Goal: Task Accomplishment & Management: Use online tool/utility

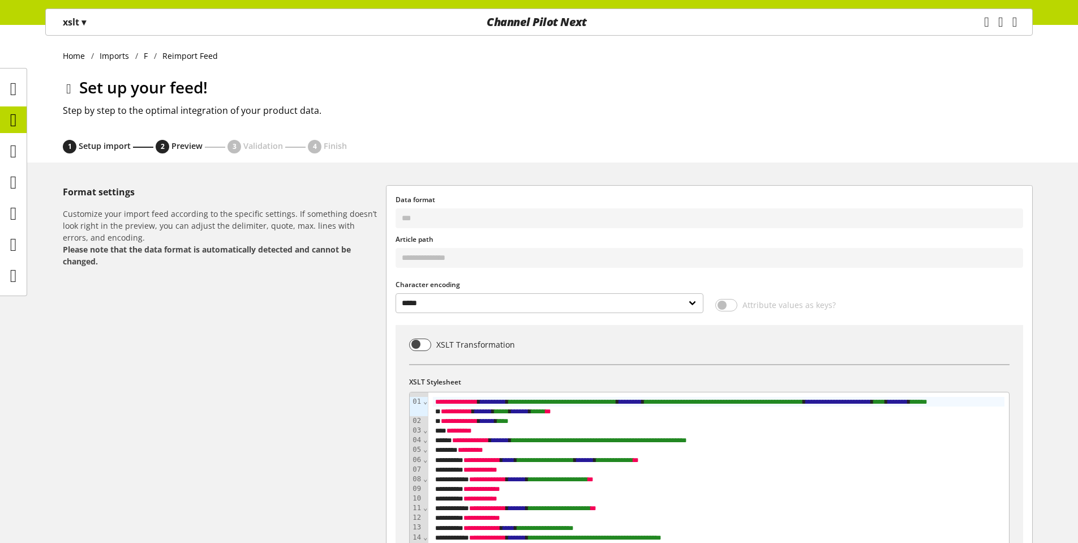
select select "*****"
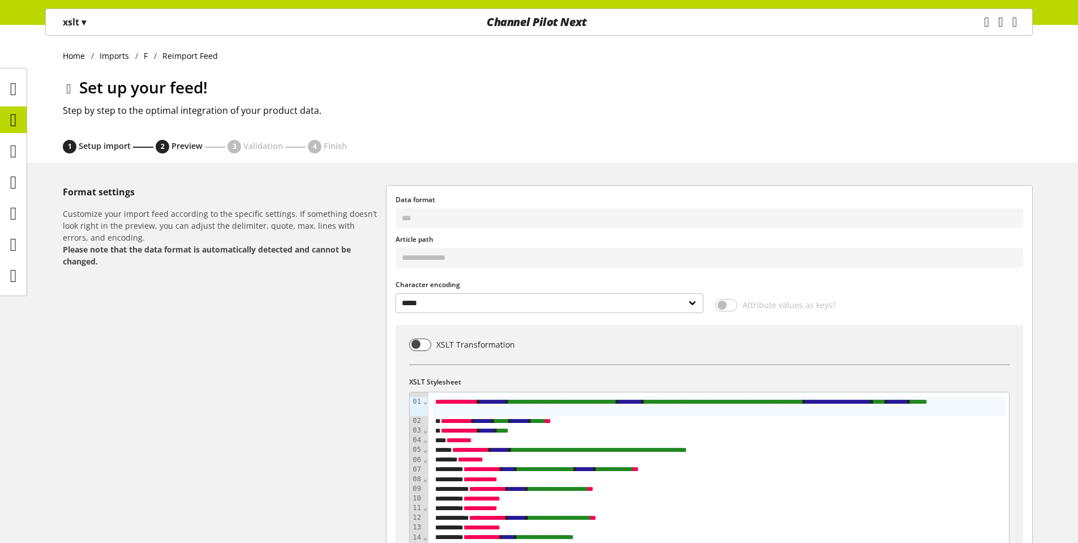
click at [423, 404] on span "⌄" at bounding box center [425, 401] width 5 height 8
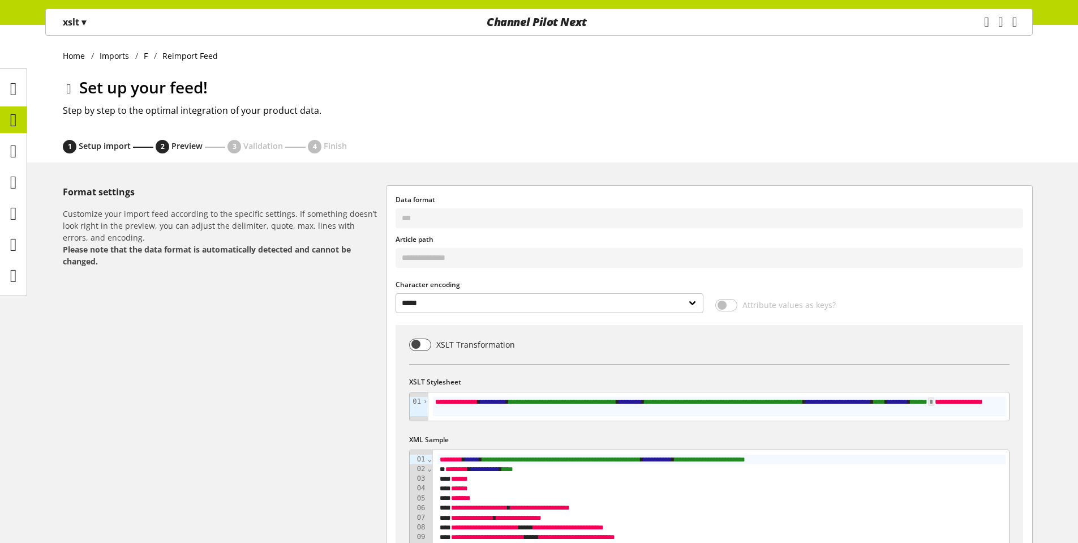
click at [423, 404] on span "›" at bounding box center [425, 401] width 5 height 8
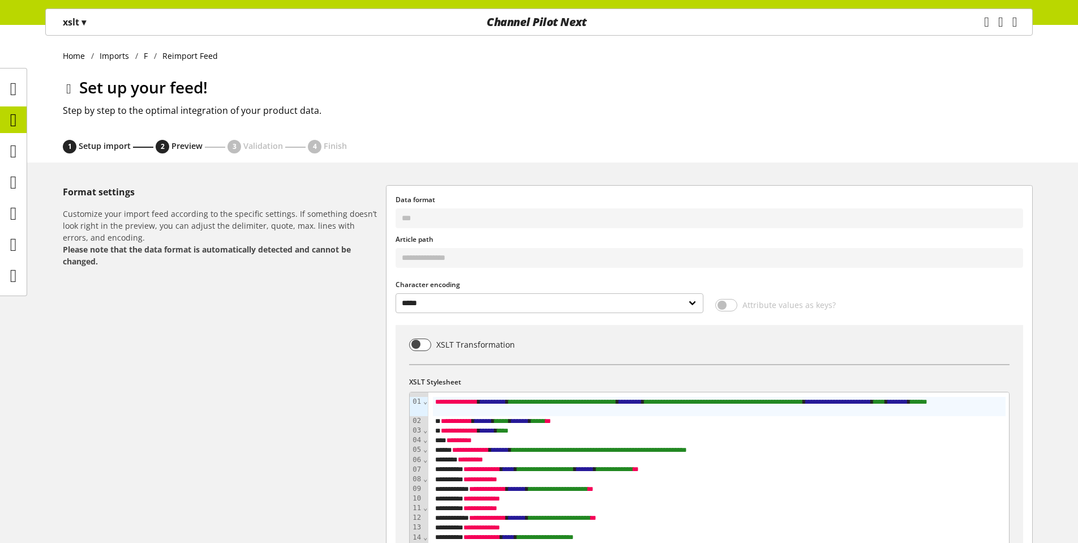
click at [423, 404] on span "⌄" at bounding box center [425, 401] width 5 height 8
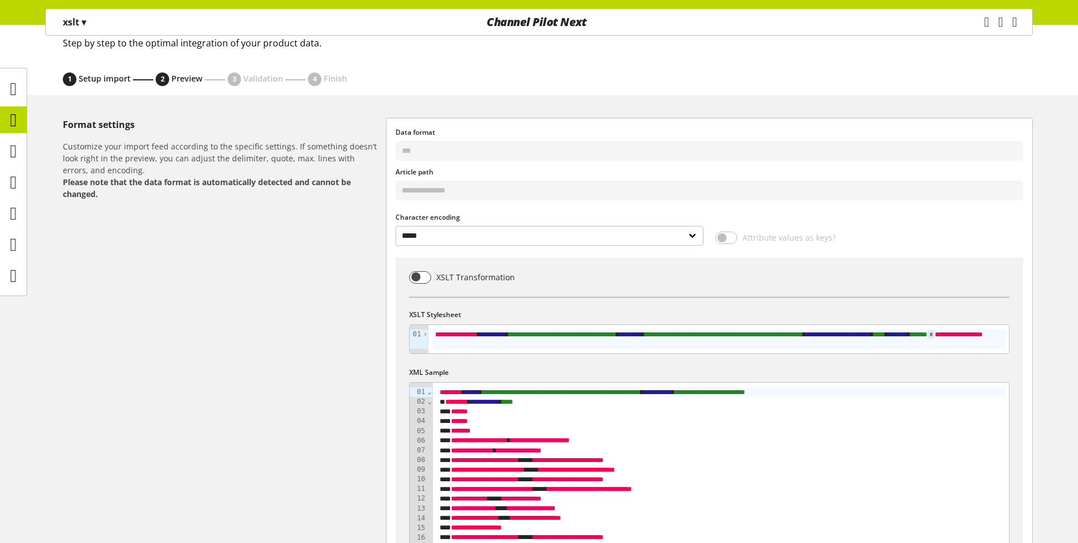
scroll to position [95, 0]
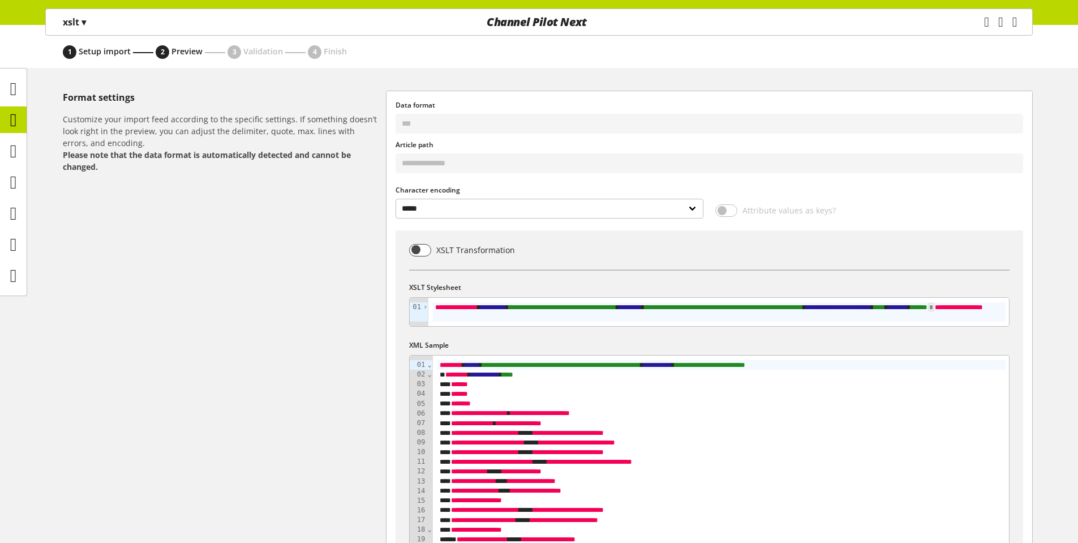
click at [429, 367] on span "⌄" at bounding box center [429, 365] width 5 height 8
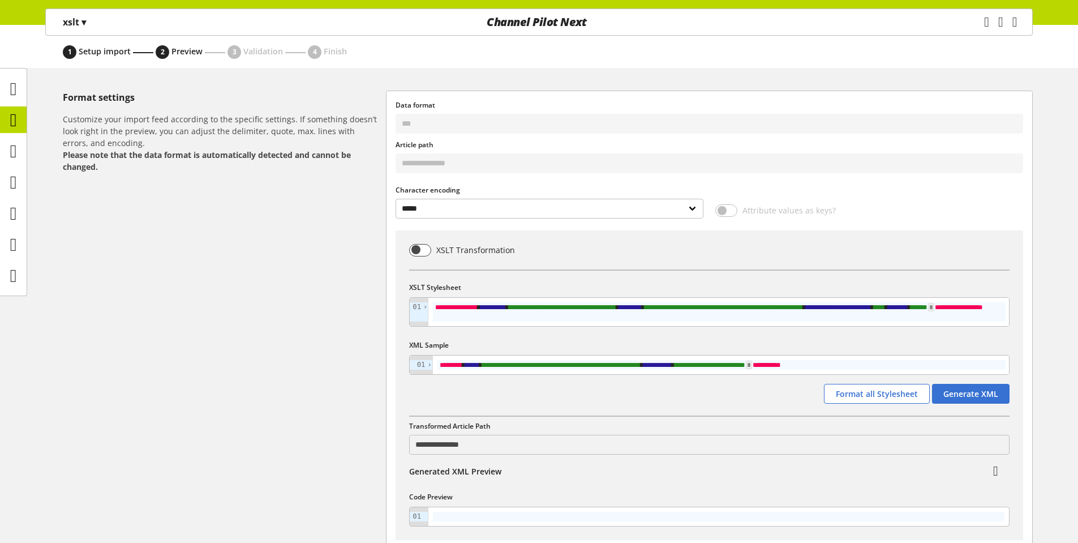
scroll to position [283, 0]
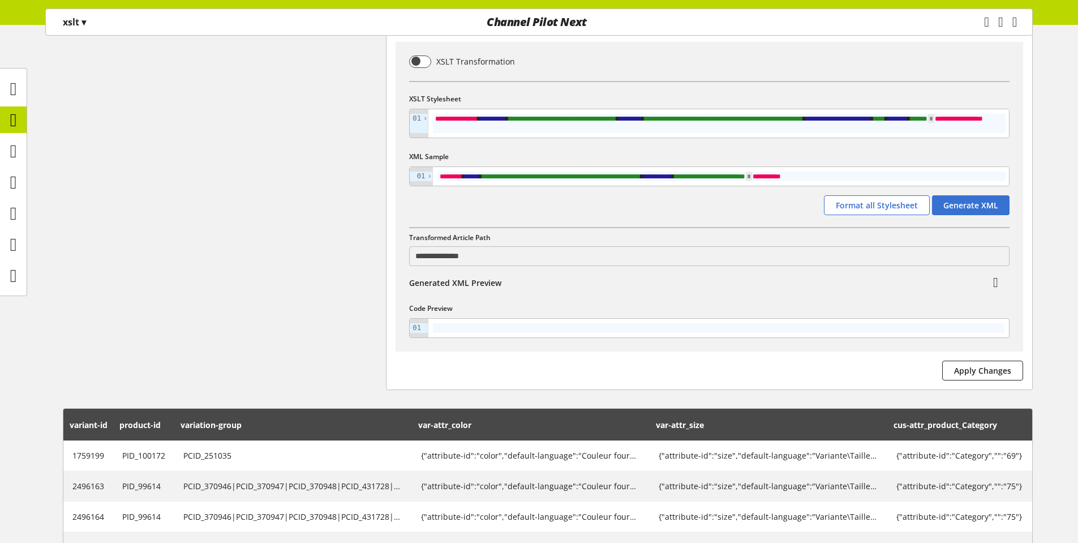
click at [430, 178] on span "›" at bounding box center [429, 176] width 5 height 8
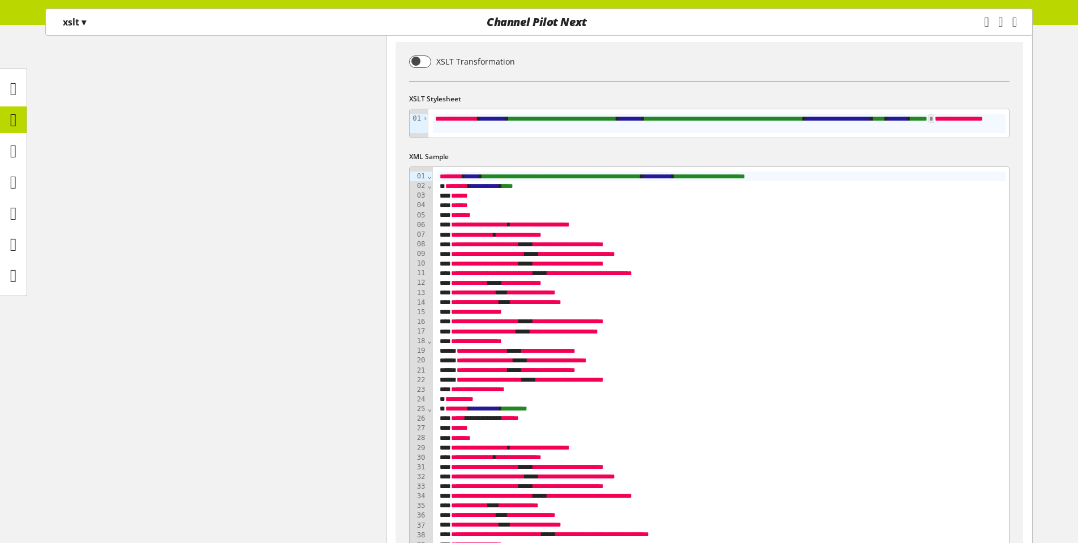
click at [427, 178] on span "⌄" at bounding box center [429, 176] width 5 height 8
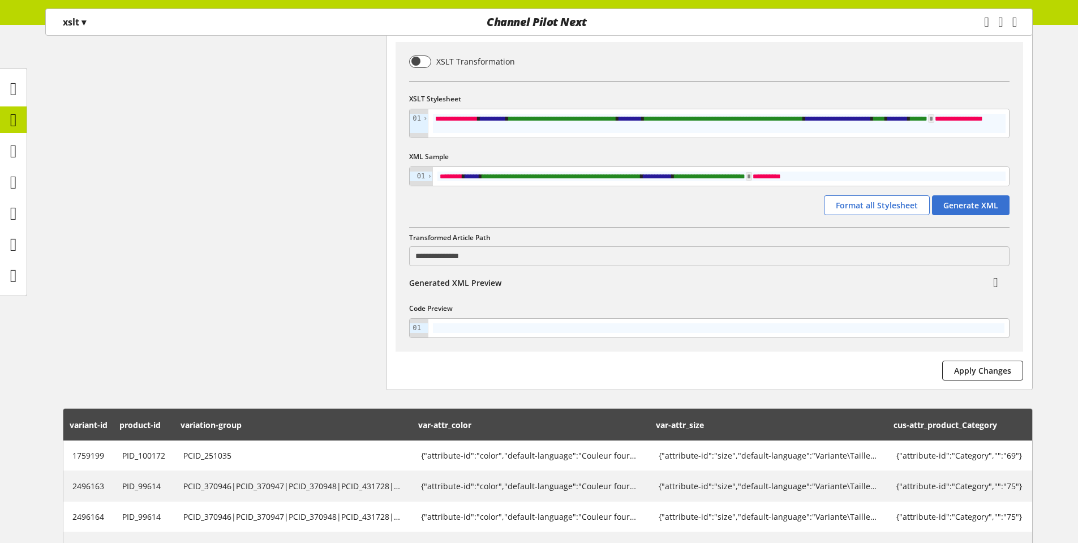
click at [427, 178] on span "›" at bounding box center [429, 176] width 5 height 8
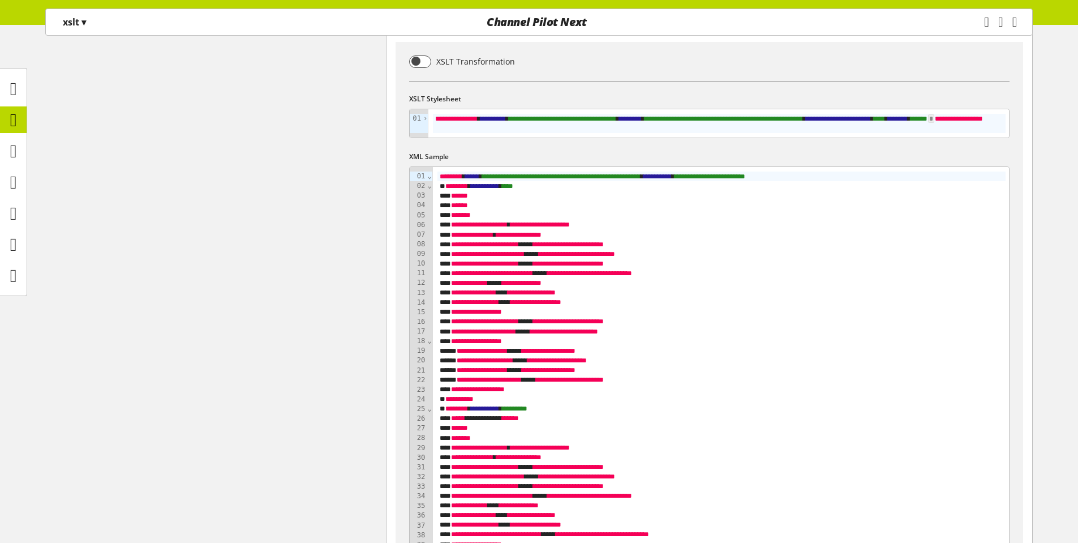
click at [430, 189] on span "⌄" at bounding box center [429, 186] width 5 height 8
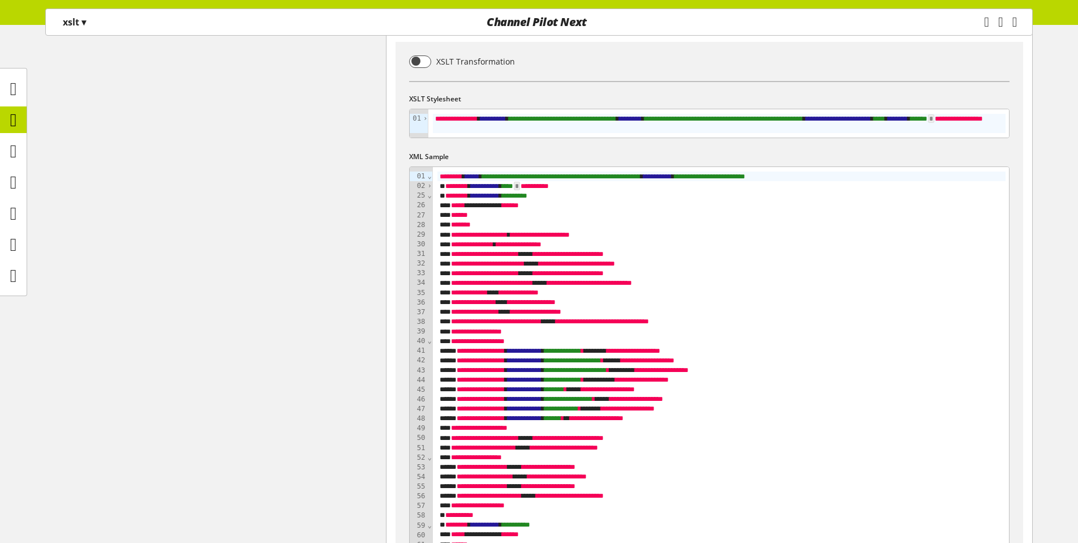
click at [428, 185] on span "›" at bounding box center [429, 186] width 5 height 8
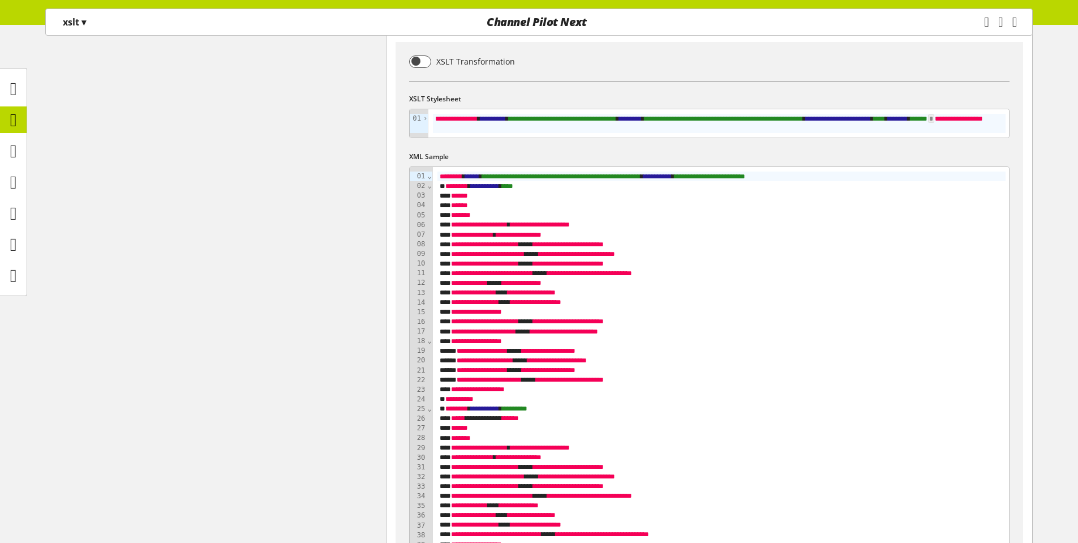
click at [427, 179] on span "⌄" at bounding box center [429, 176] width 5 height 8
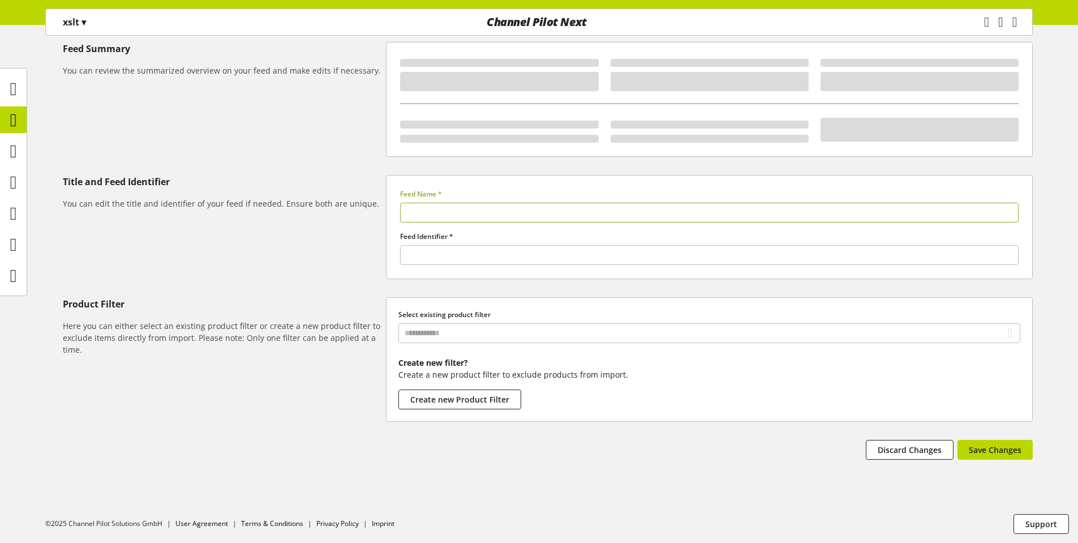
scroll to position [141, 0]
type input "*"
type input "******"
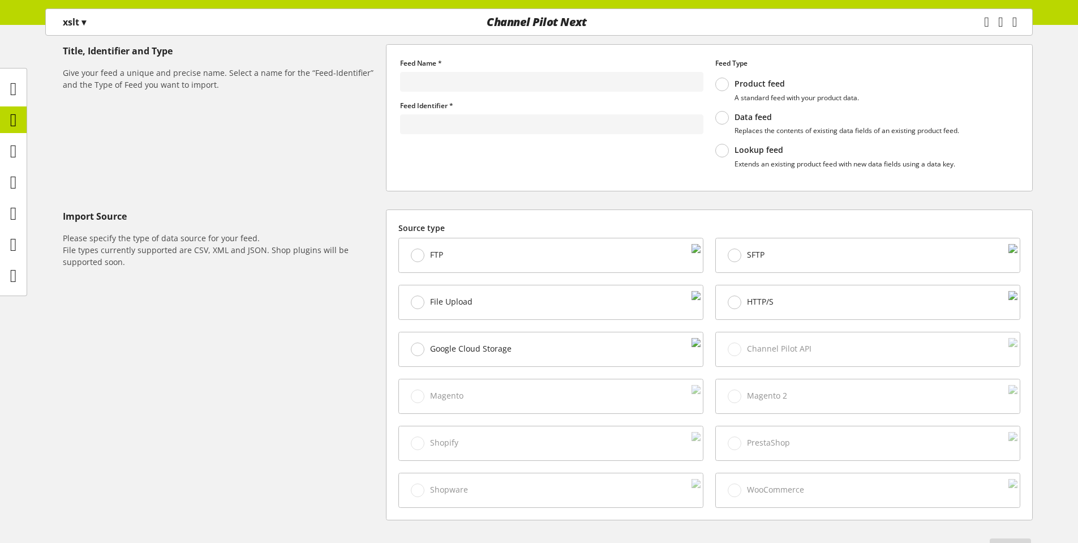
scroll to position [221, 0]
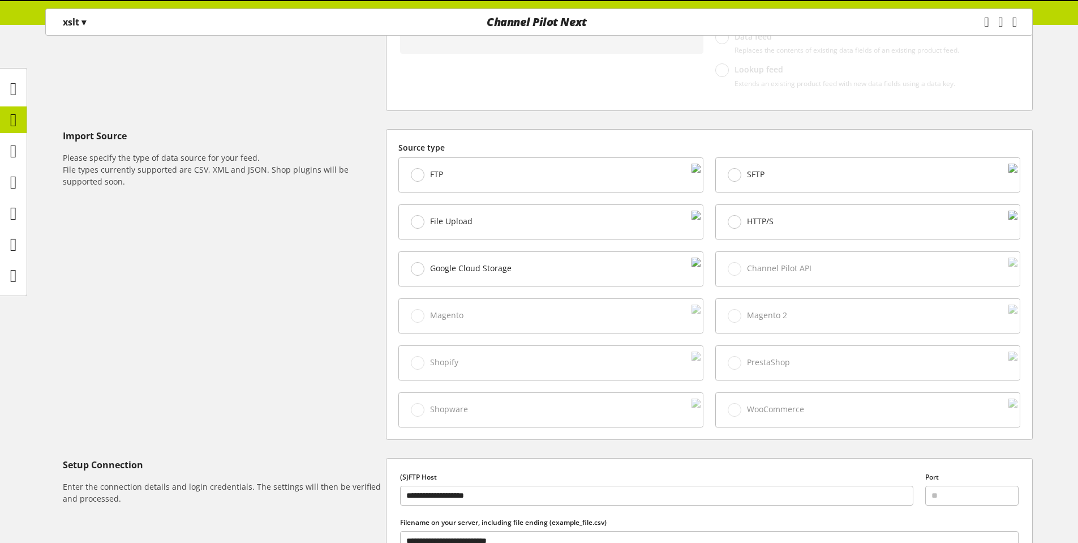
type input "*"
type input "******"
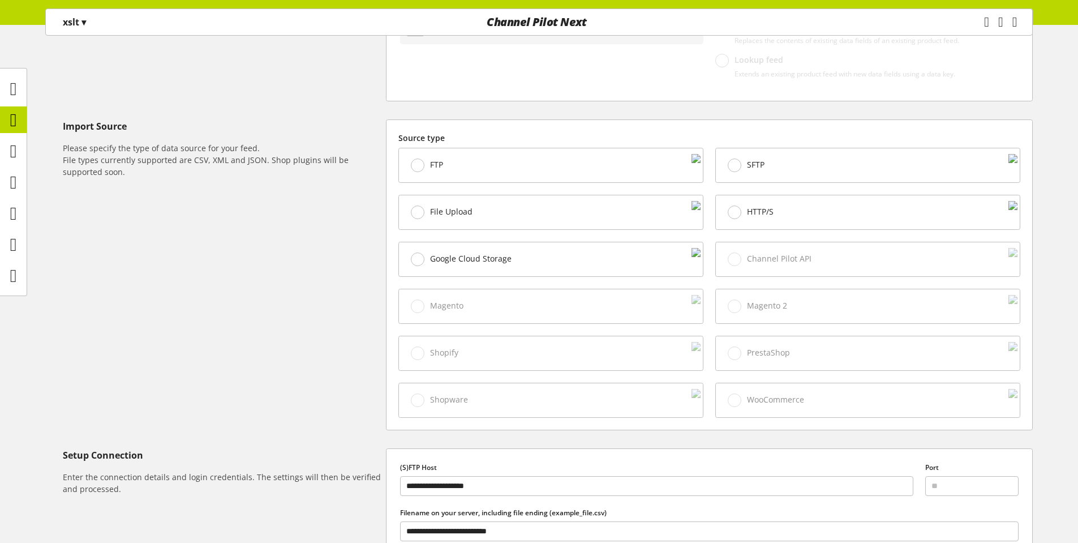
scroll to position [443, 0]
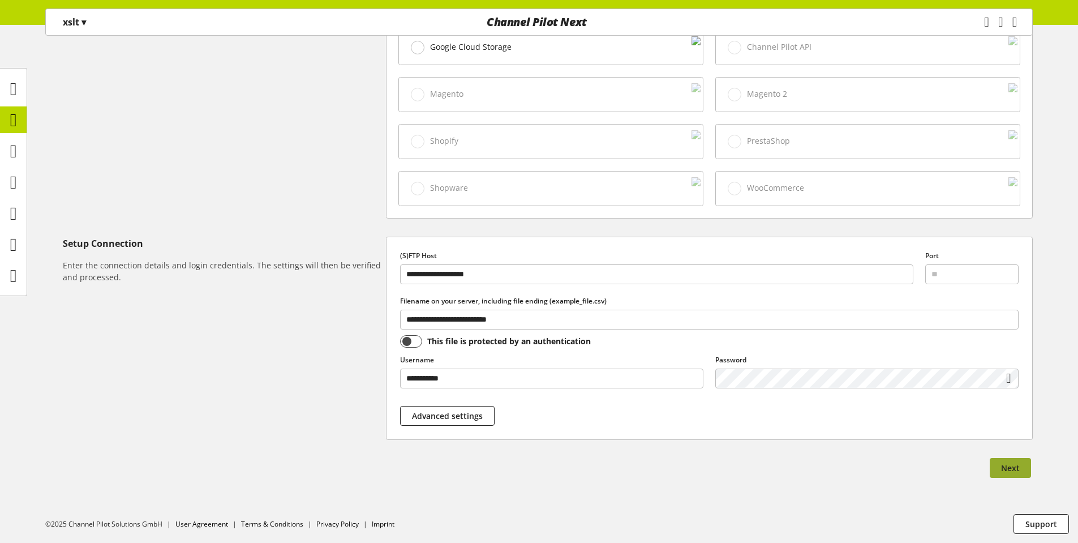
click at [1021, 465] on button "Next" at bounding box center [1010, 468] width 41 height 20
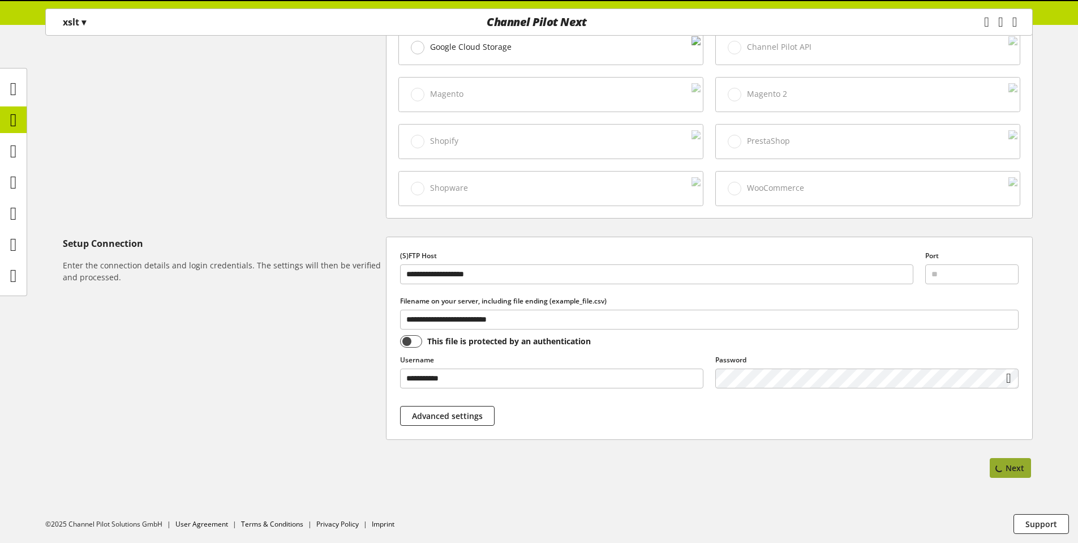
select select "*****"
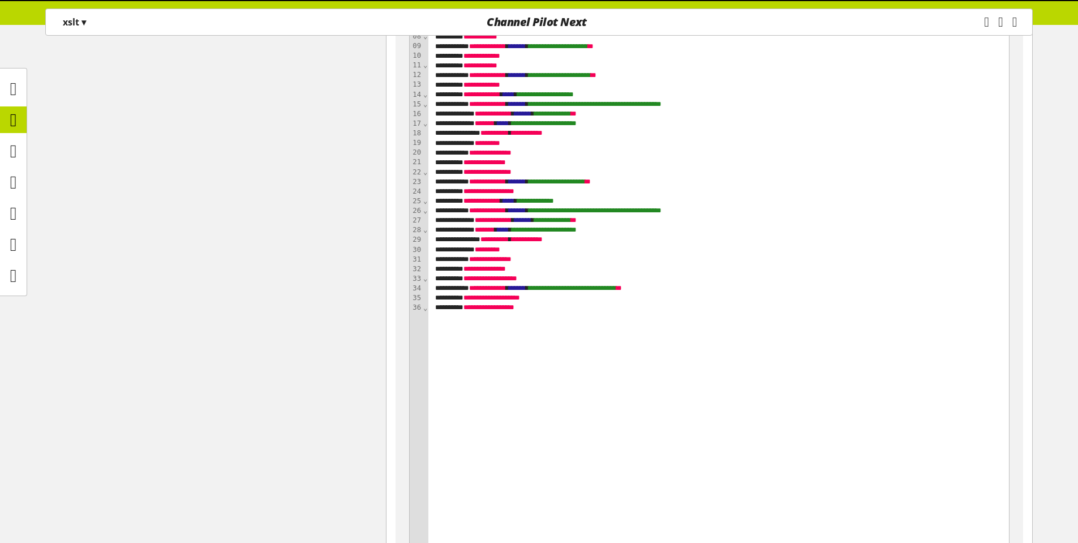
scroll to position [0, 0]
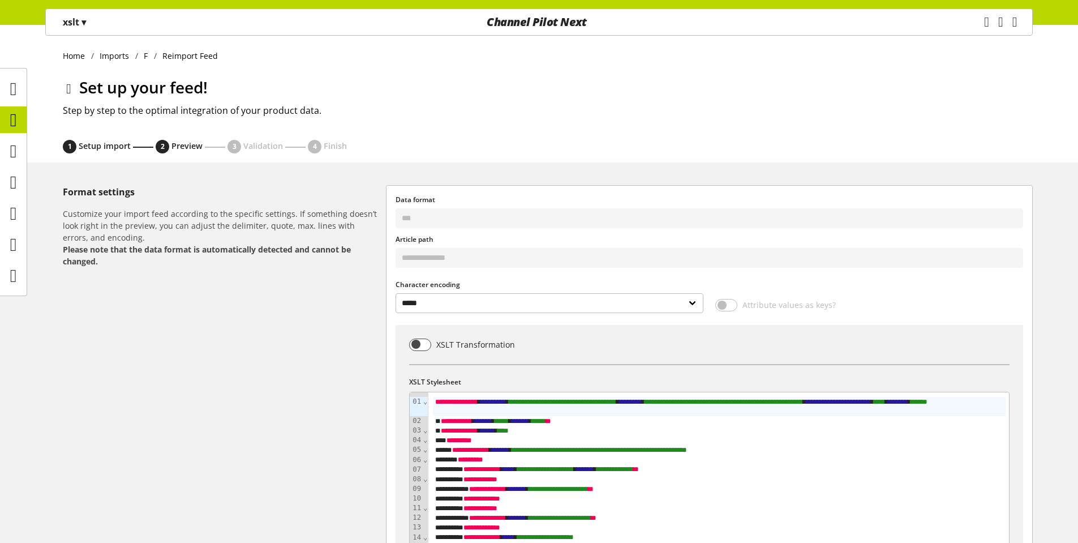
click at [423, 404] on span "⌄" at bounding box center [425, 401] width 5 height 8
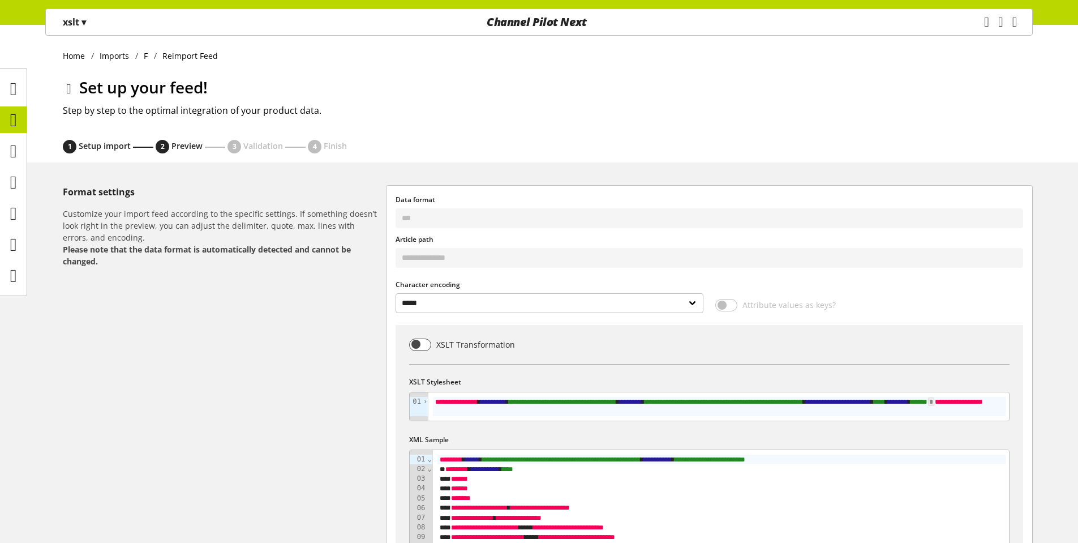
click at [423, 404] on span "›" at bounding box center [425, 401] width 5 height 8
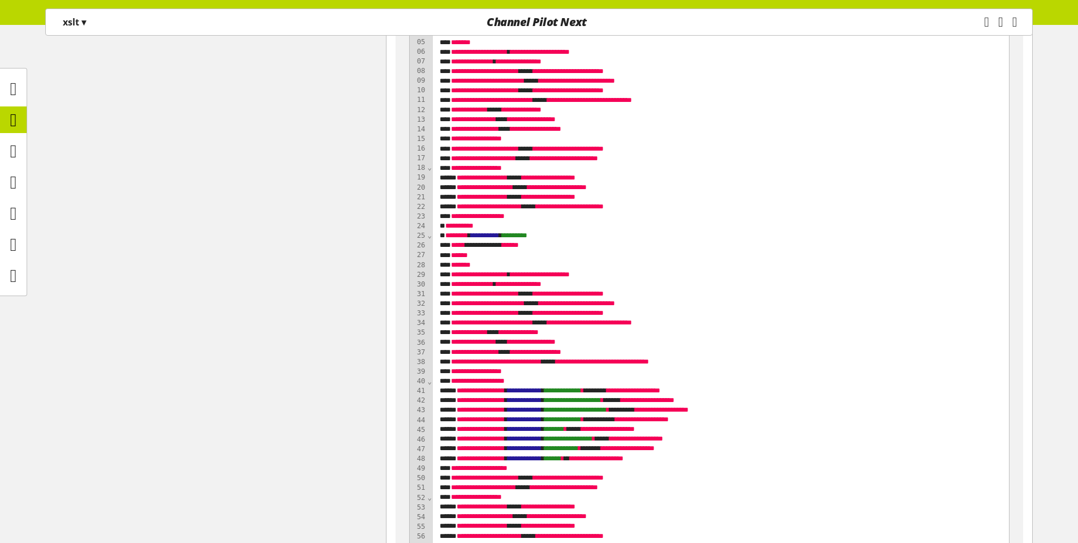
scroll to position [1227, 0]
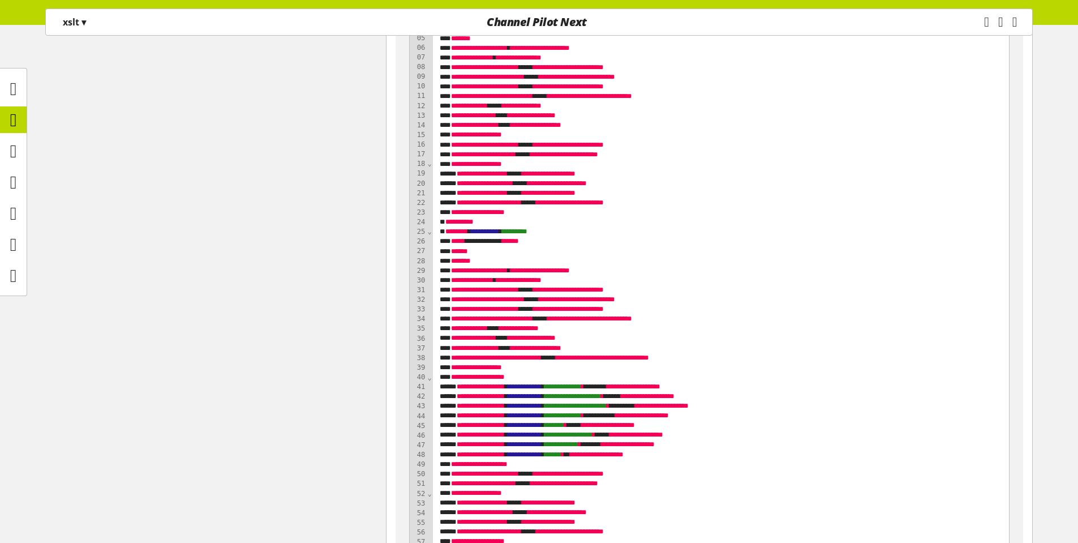
click at [427, 235] on span "⌄" at bounding box center [429, 232] width 5 height 8
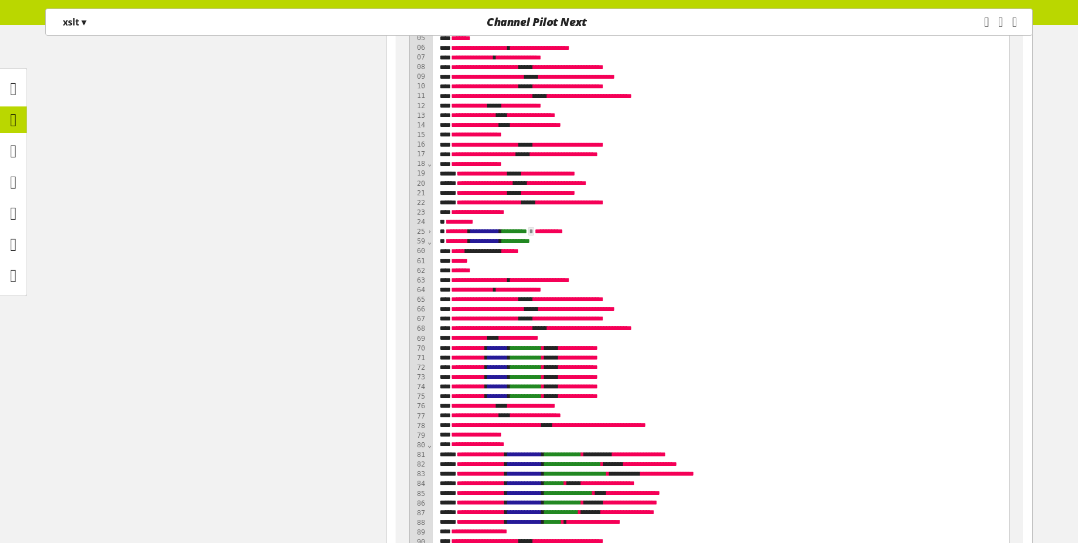
click at [427, 235] on span "›" at bounding box center [429, 232] width 5 height 8
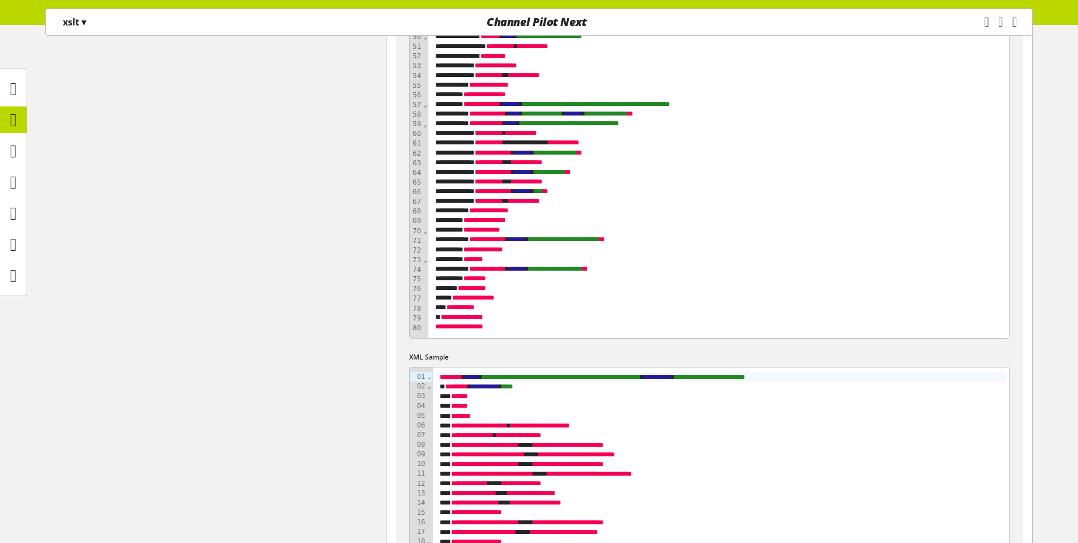
scroll to position [189, 0]
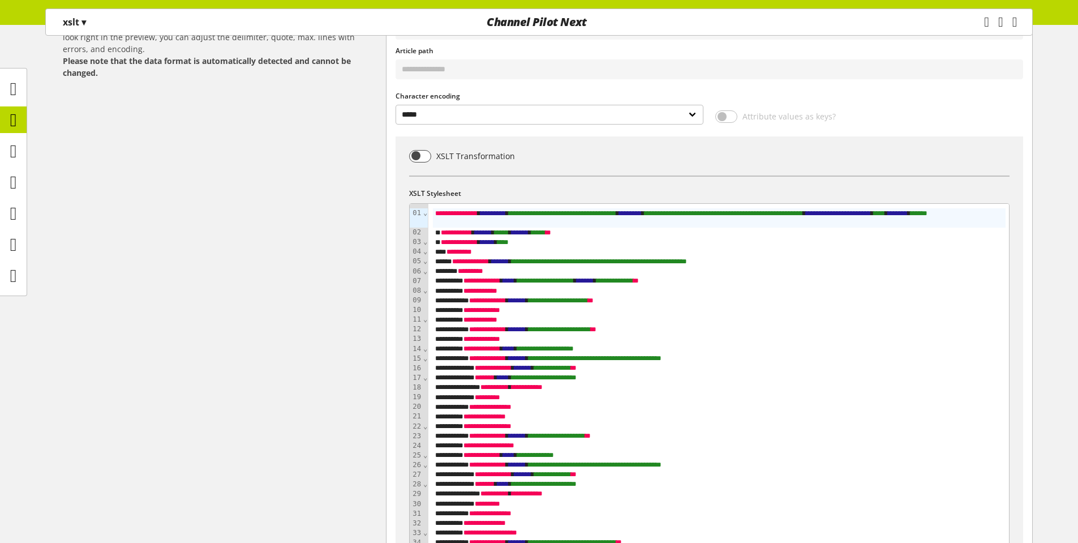
click at [425, 216] on span "⌄" at bounding box center [425, 213] width 5 height 8
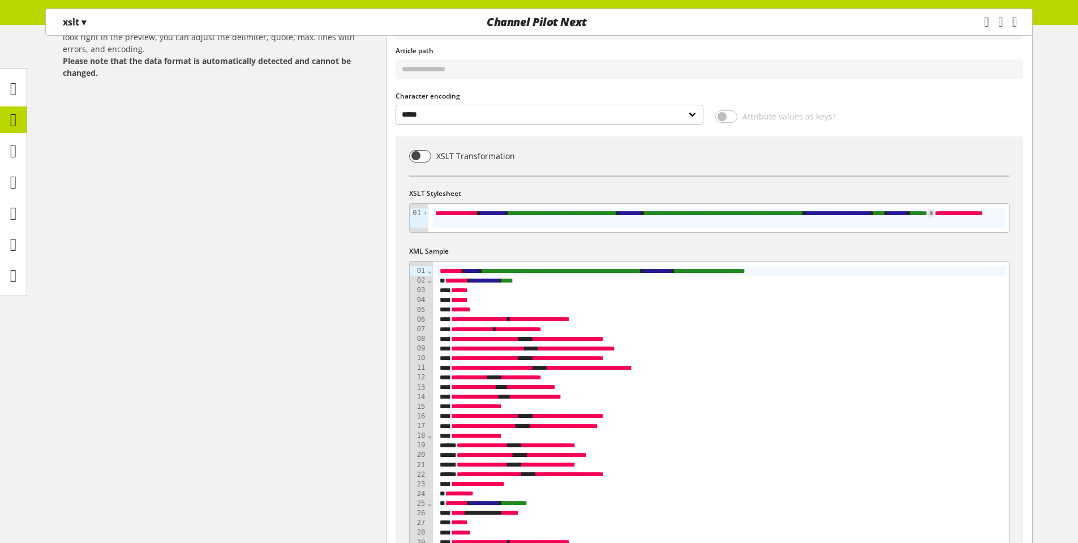
click at [429, 274] on span "⌄" at bounding box center [429, 271] width 5 height 8
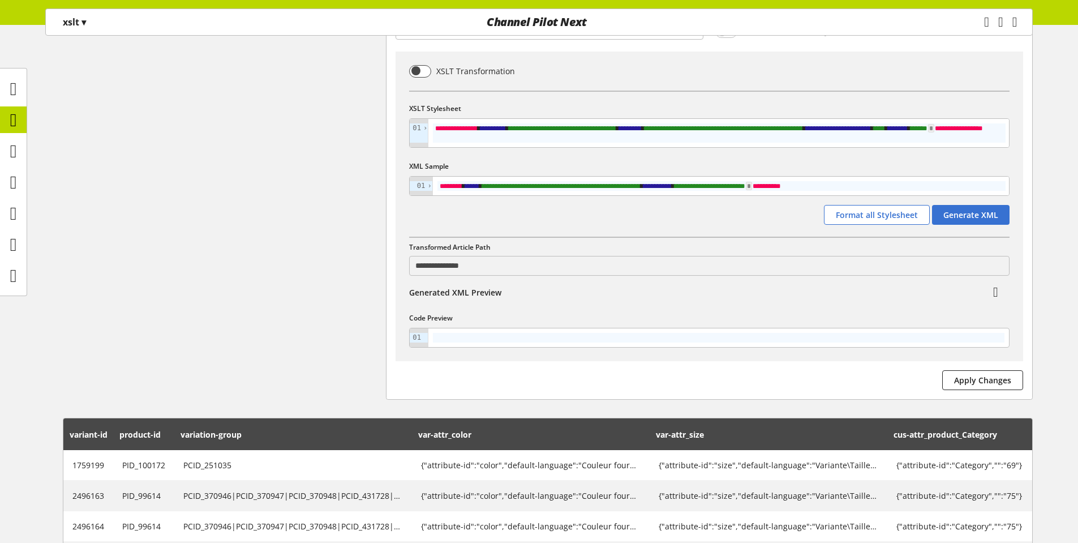
scroll to position [378, 0]
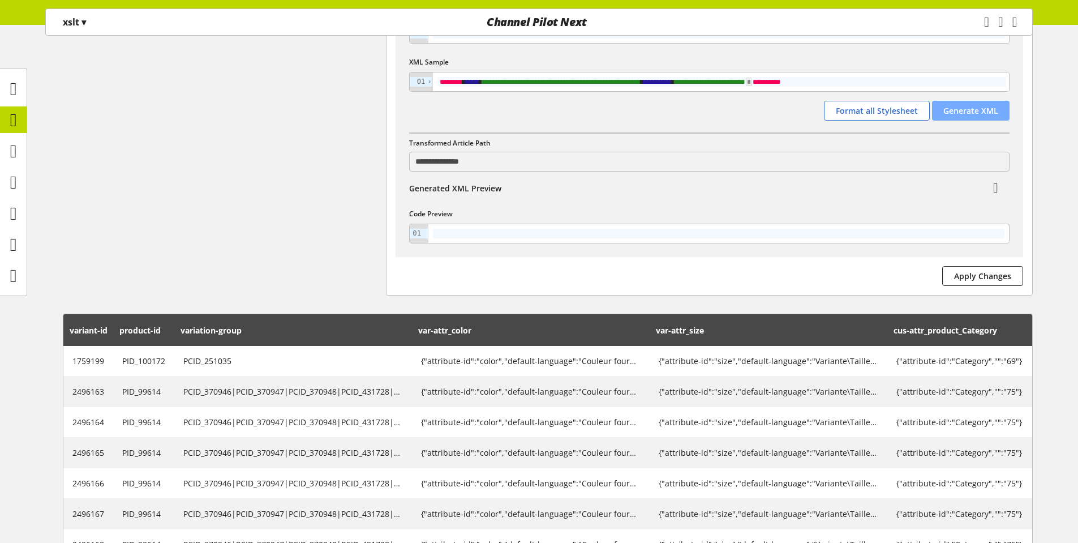
click at [967, 111] on span "Generate XML" at bounding box center [971, 111] width 55 height 12
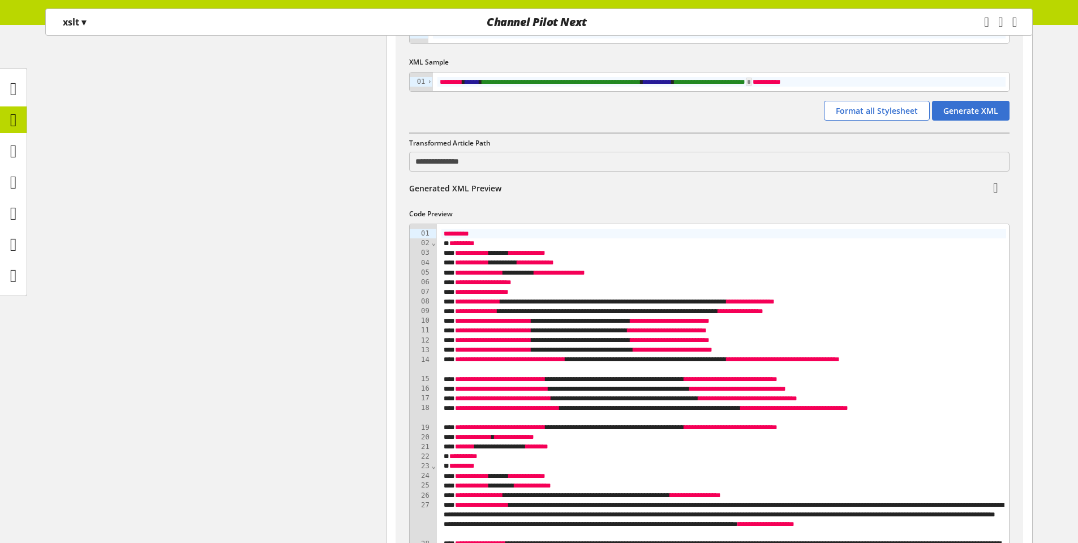
click at [434, 247] on div "⌄" at bounding box center [433, 243] width 5 height 10
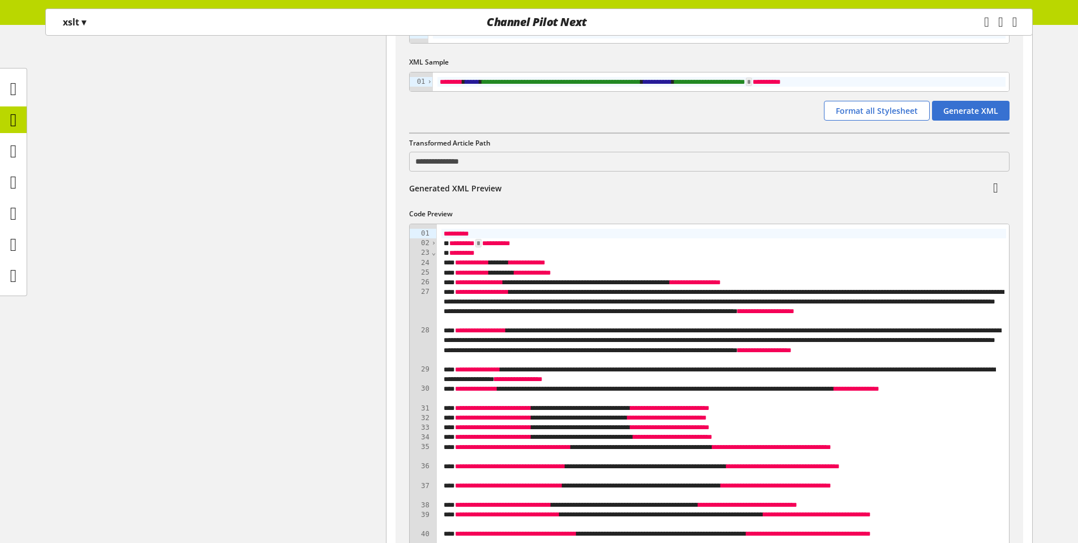
click at [431, 243] on span "›" at bounding box center [433, 243] width 5 height 8
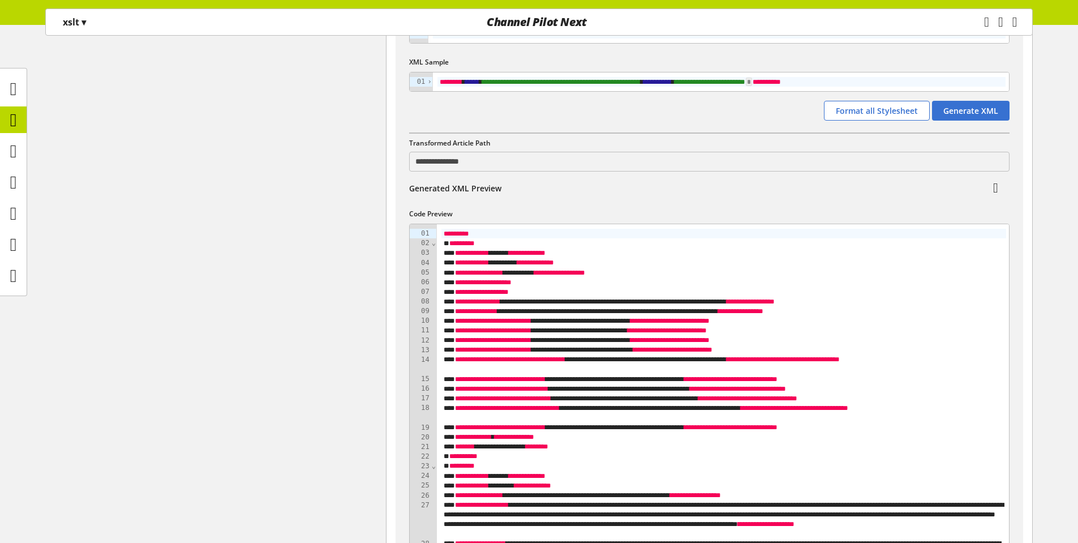
click at [431, 243] on span "⌄" at bounding box center [433, 243] width 5 height 8
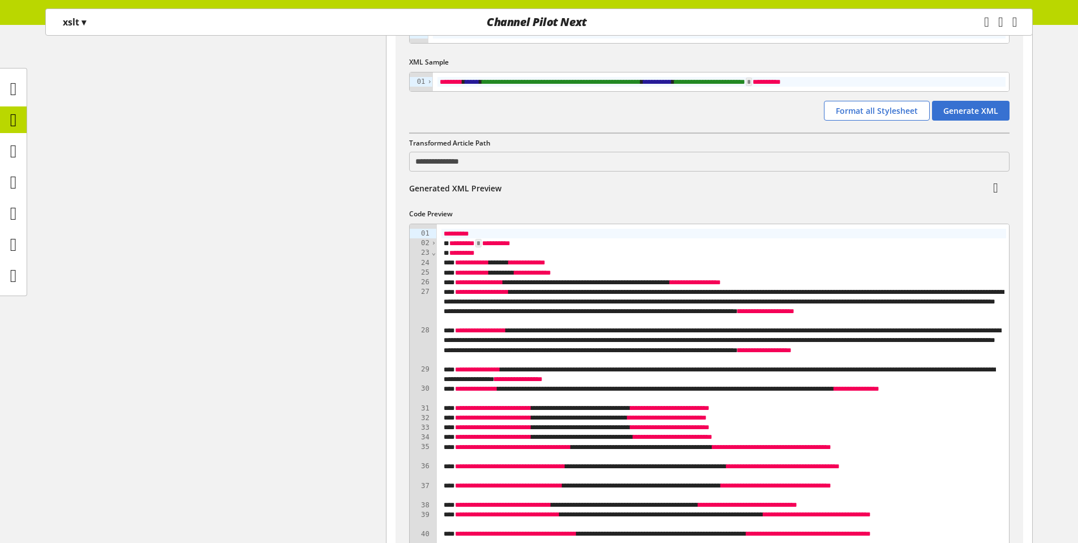
click at [433, 253] on span "⌄" at bounding box center [433, 253] width 5 height 8
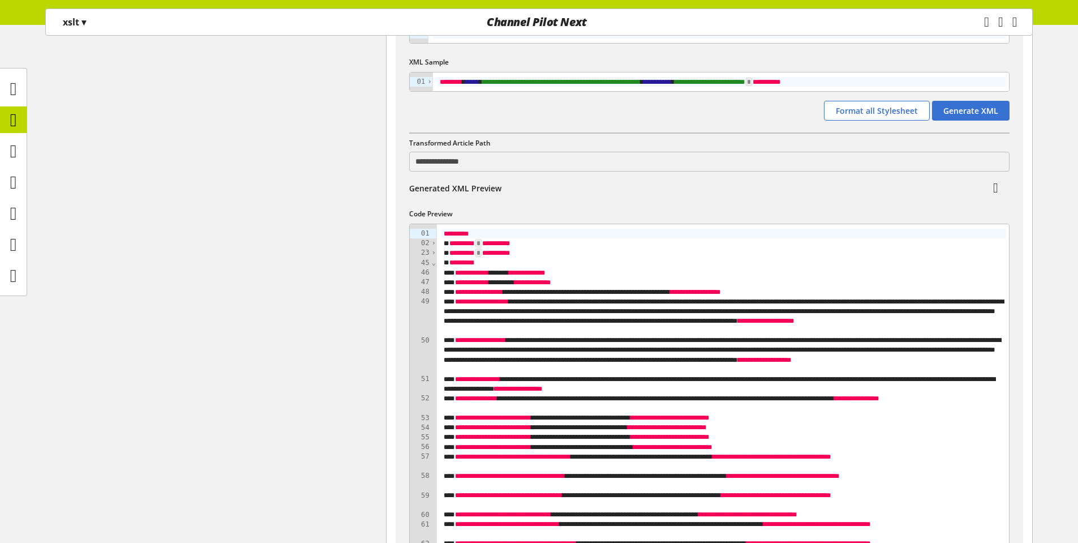
click at [431, 265] on span "⌄" at bounding box center [433, 263] width 5 height 8
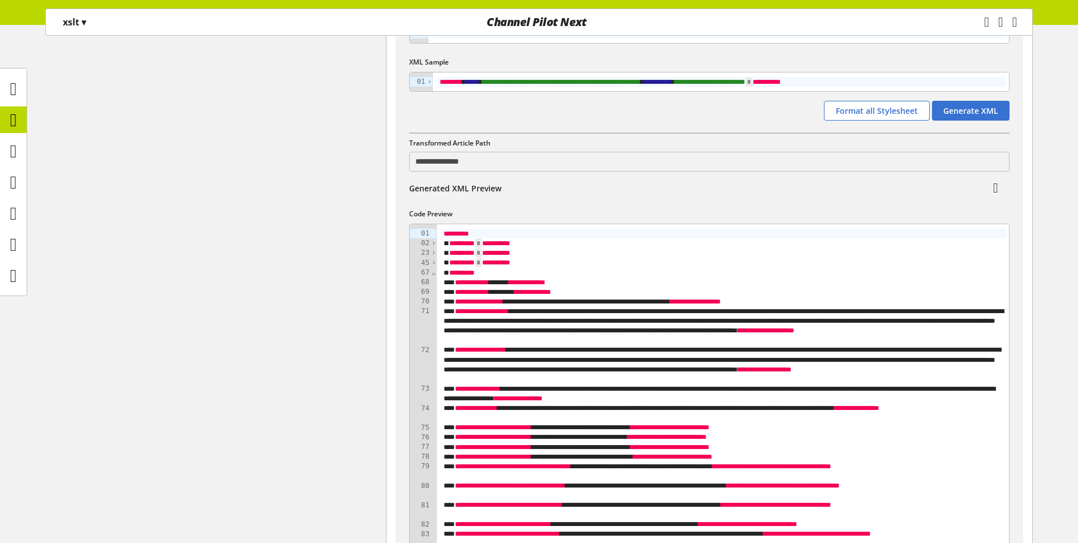
click at [431, 275] on span "⌄" at bounding box center [433, 272] width 5 height 8
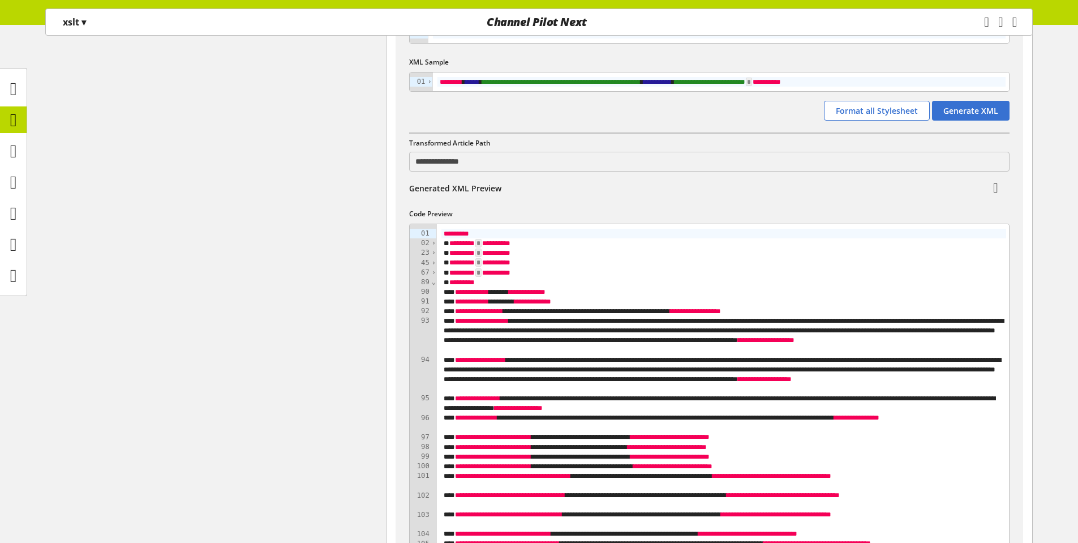
click at [433, 284] on span "⌄" at bounding box center [433, 282] width 5 height 8
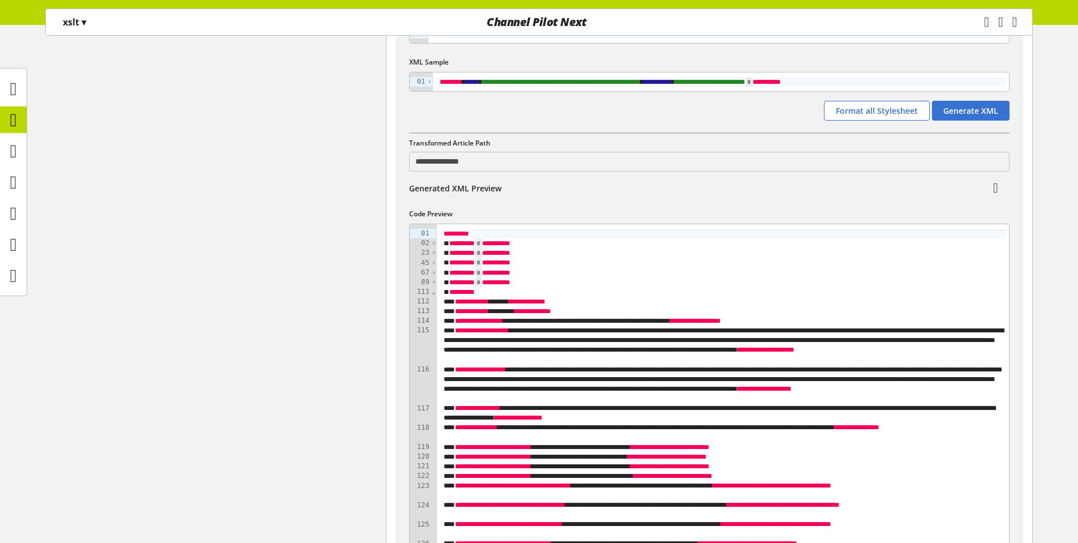
click at [431, 295] on span "⌄" at bounding box center [433, 292] width 5 height 8
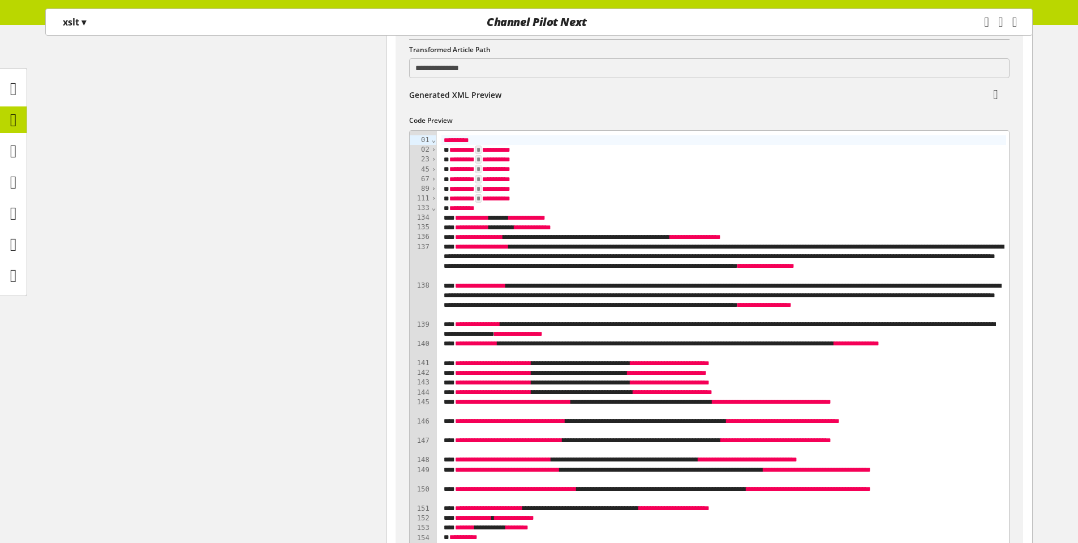
scroll to position [472, 0]
click at [431, 143] on span "⌄" at bounding box center [433, 139] width 5 height 8
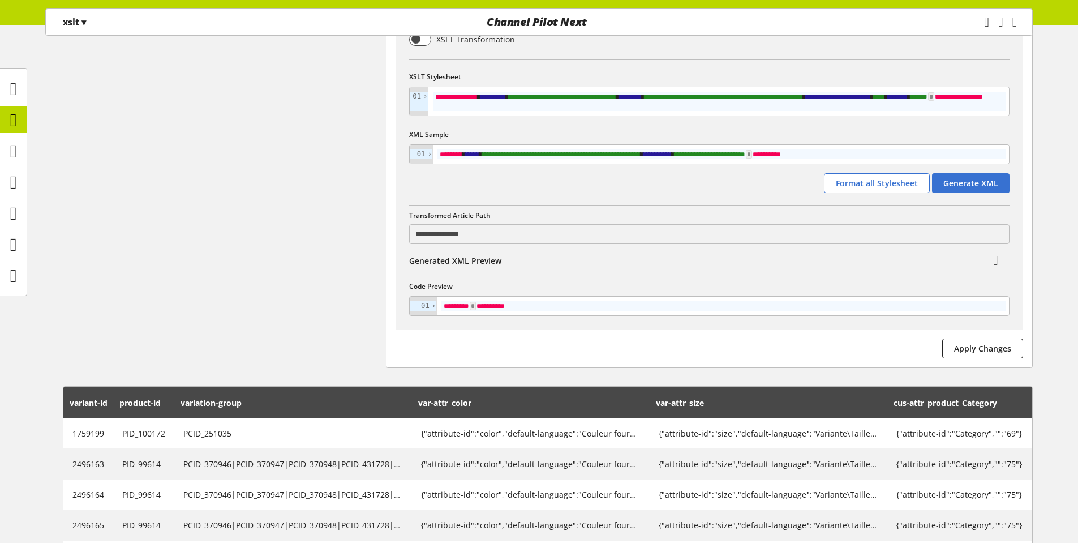
scroll to position [189, 0]
